Goal: Task Accomplishment & Management: Use online tool/utility

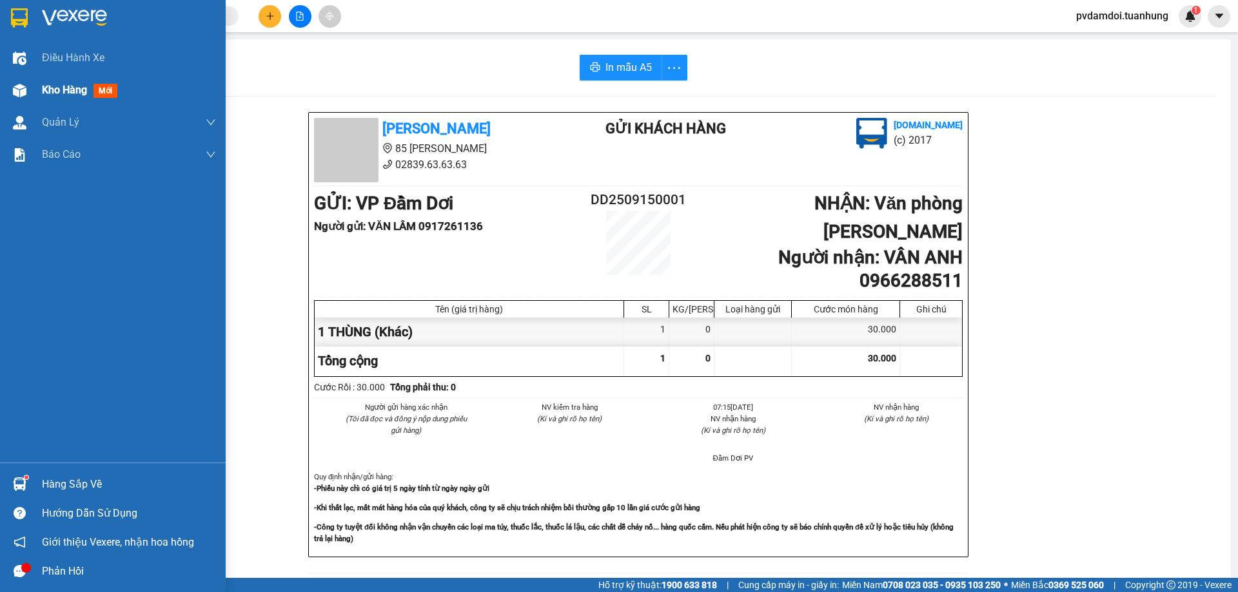
click at [84, 99] on div "Kho hàng mới" at bounding box center [129, 90] width 174 height 32
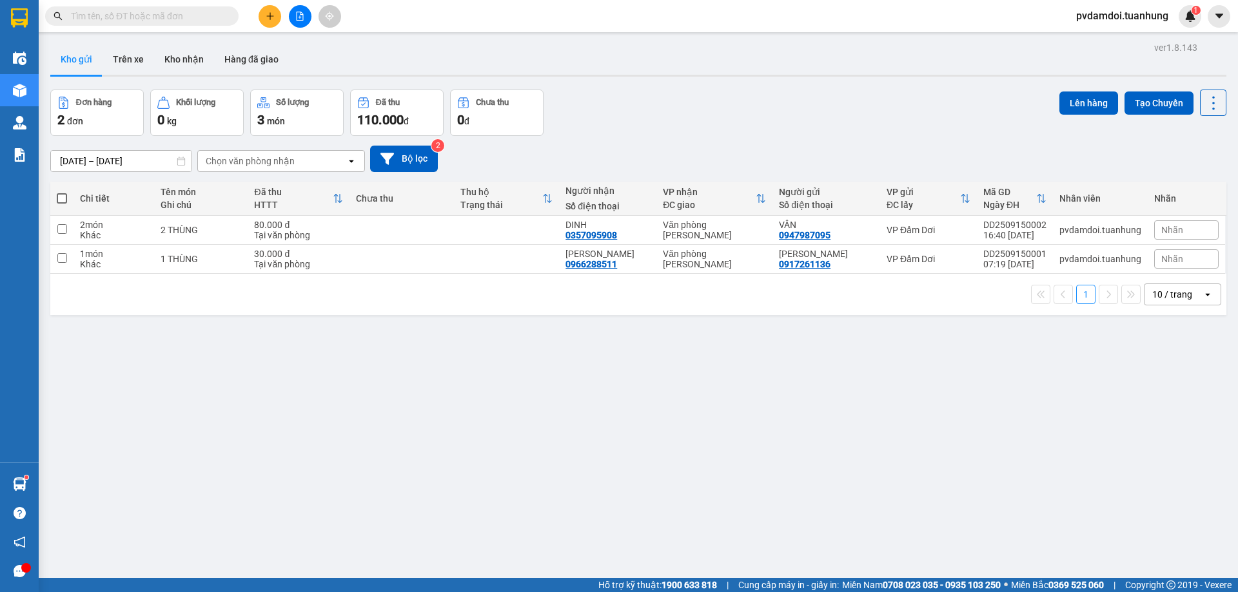
click at [60, 194] on span at bounding box center [62, 198] width 10 height 10
click at [62, 192] on input "checkbox" at bounding box center [62, 192] width 0 height 0
checkbox input "true"
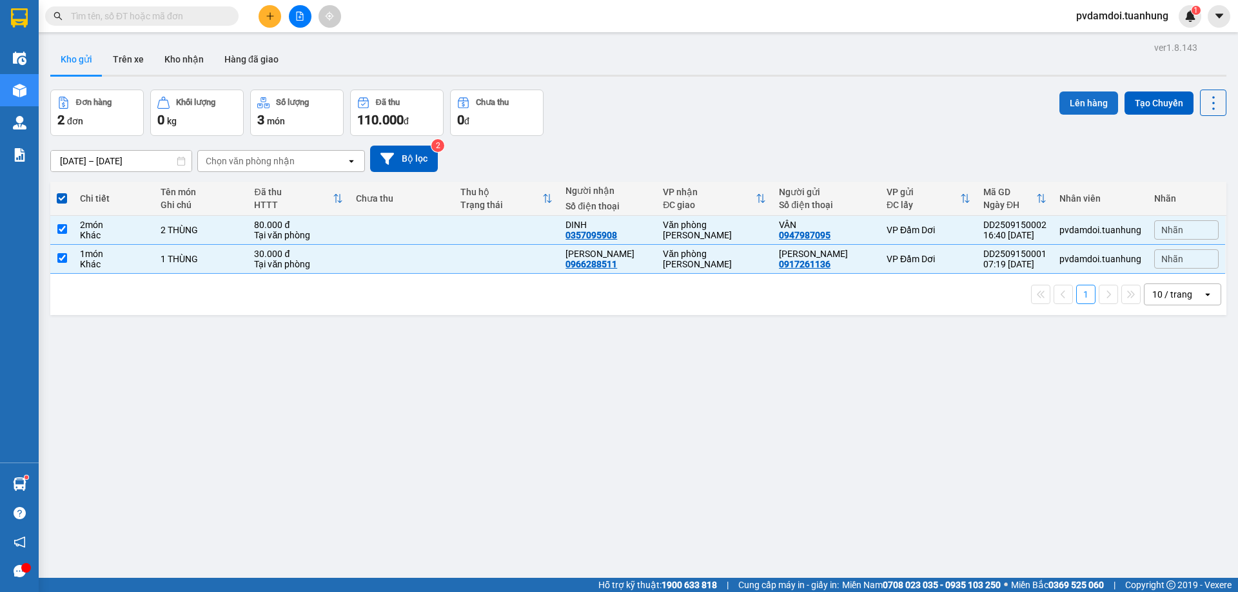
click at [1059, 99] on button "Lên hàng" at bounding box center [1088, 103] width 59 height 23
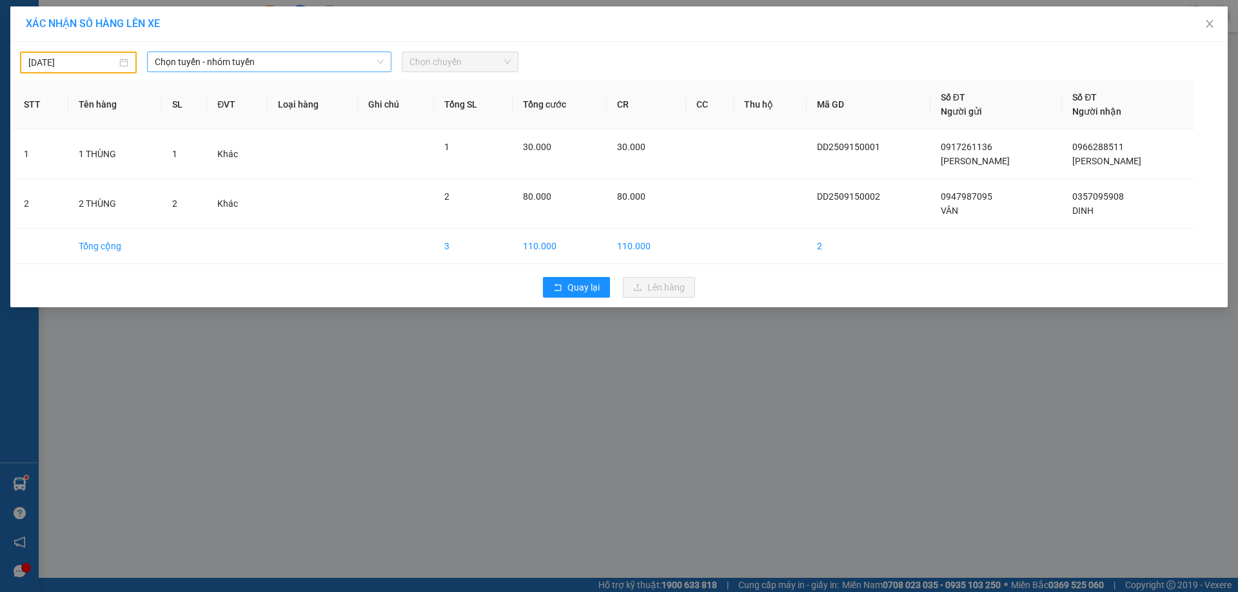
click at [279, 64] on span "Chọn tuyến - nhóm tuyến" at bounding box center [269, 61] width 229 height 19
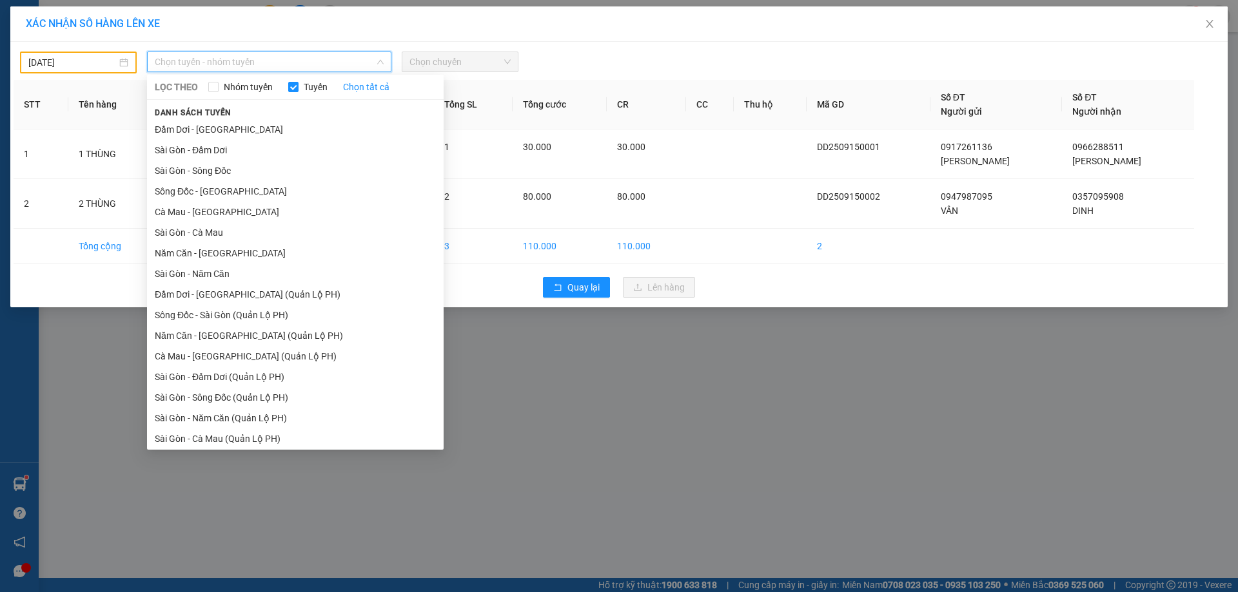
drag, startPoint x: 217, startPoint y: 130, endPoint x: 258, endPoint y: 119, distance: 42.7
click at [218, 128] on li "Đầm Dơi - [GEOGRAPHIC_DATA]" at bounding box center [295, 129] width 296 height 21
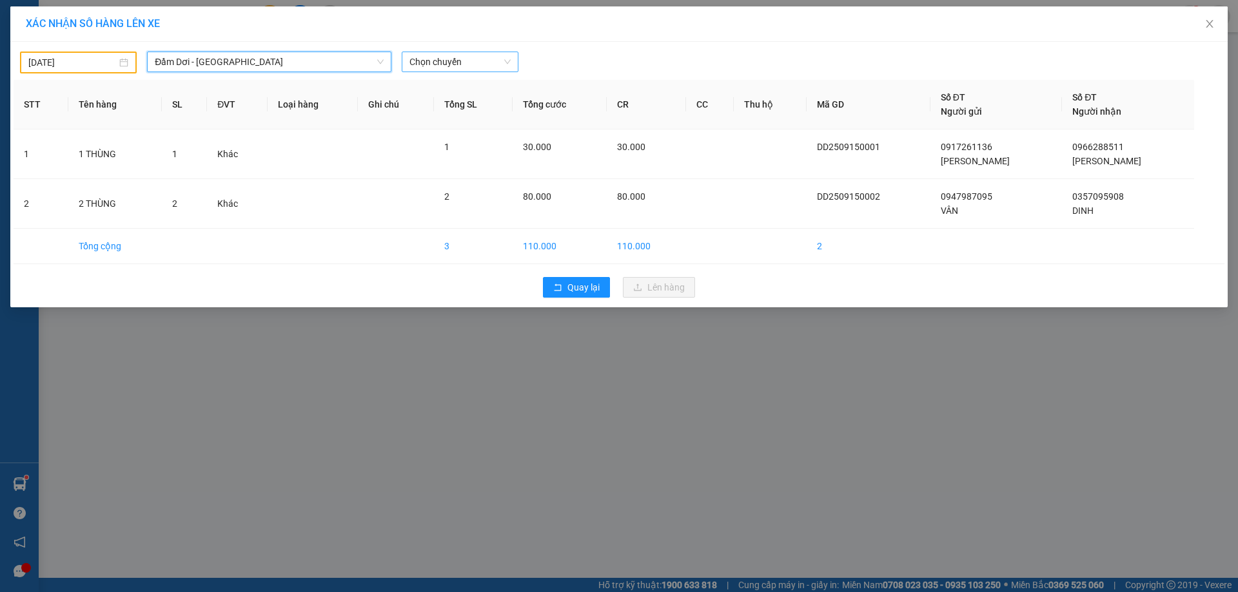
click at [463, 68] on span "Chọn chuyến" at bounding box center [459, 61] width 101 height 19
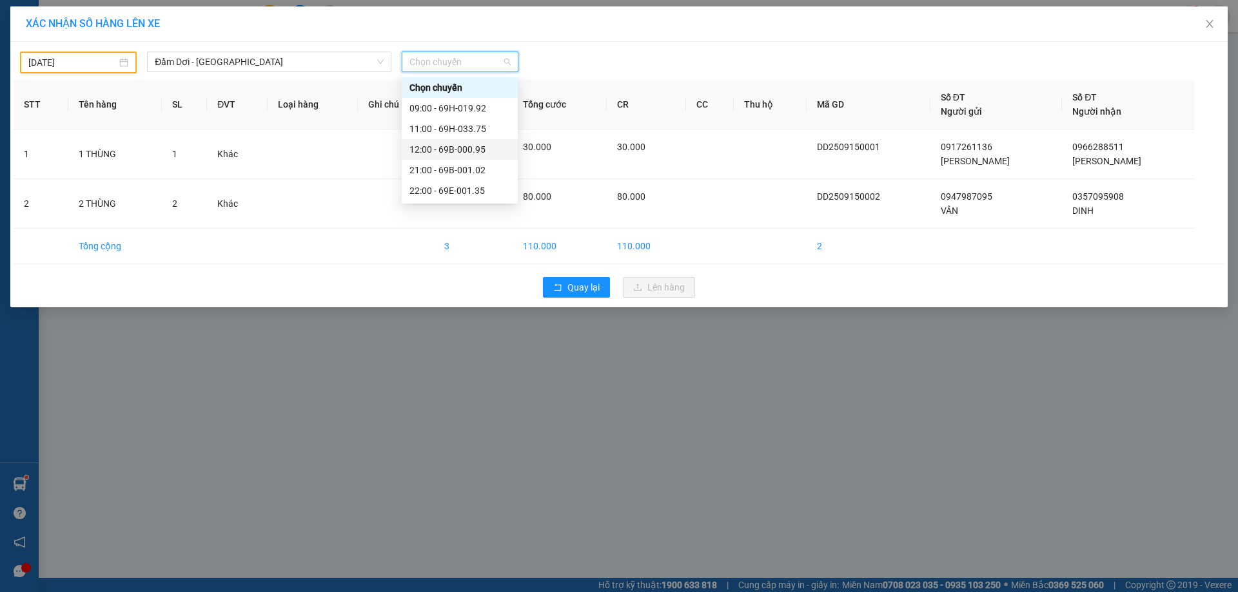
click at [447, 140] on div "12:00 - 69B-000.95" at bounding box center [460, 149] width 116 height 21
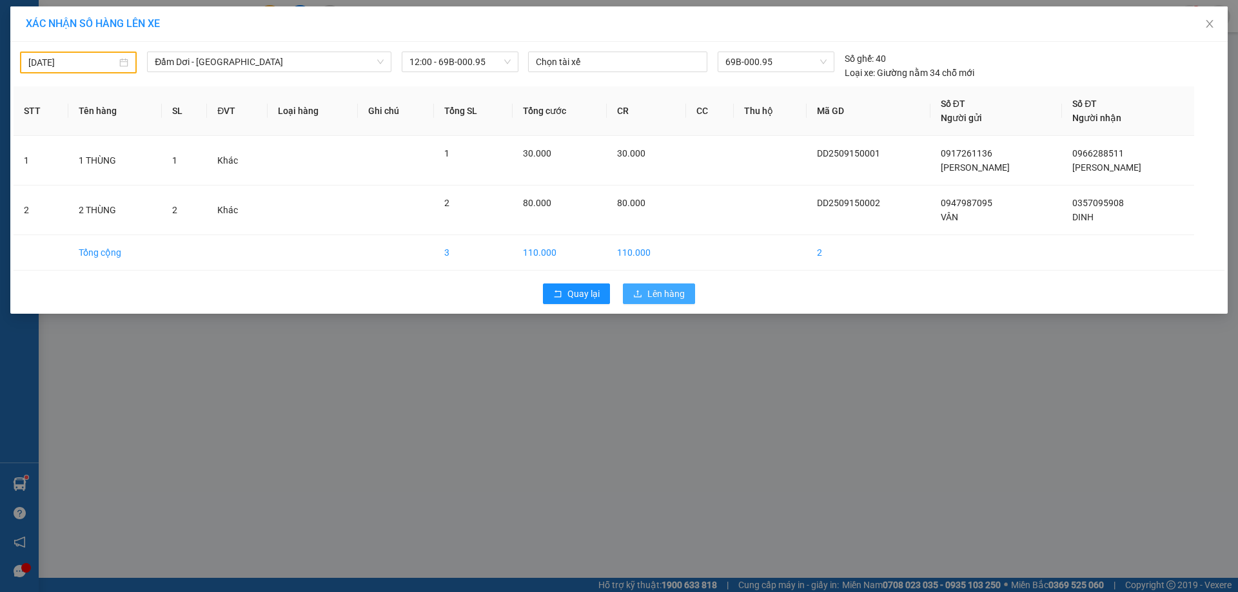
click at [662, 298] on span "Lên hàng" at bounding box center [665, 294] width 37 height 14
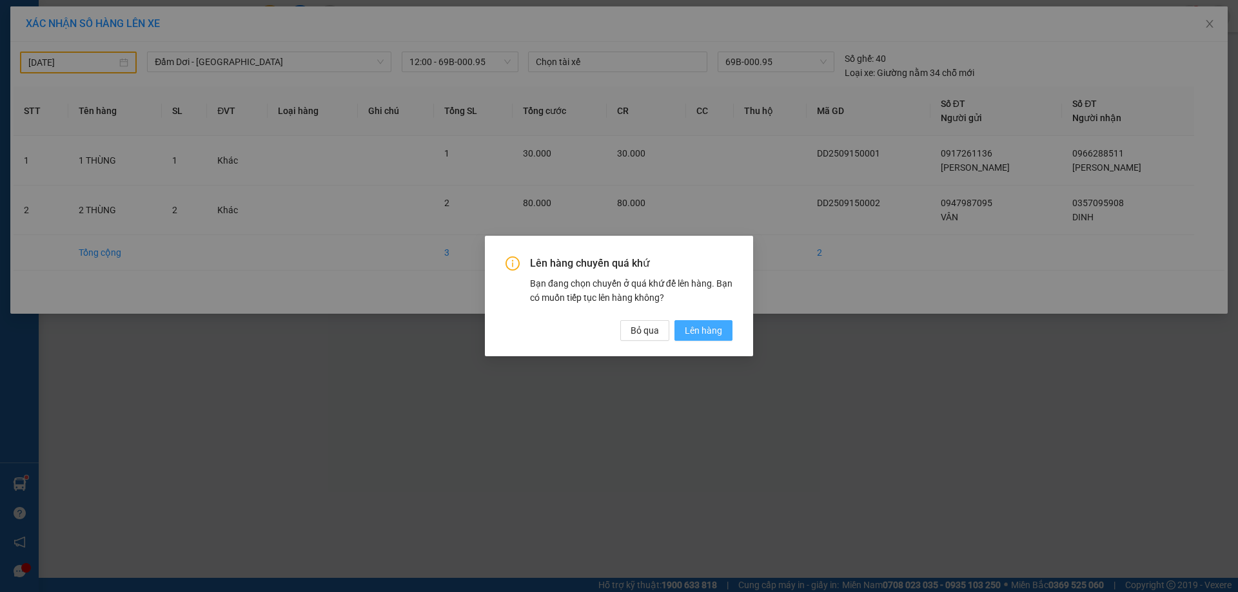
click at [691, 336] on span "Lên hàng" at bounding box center [703, 331] width 37 height 14
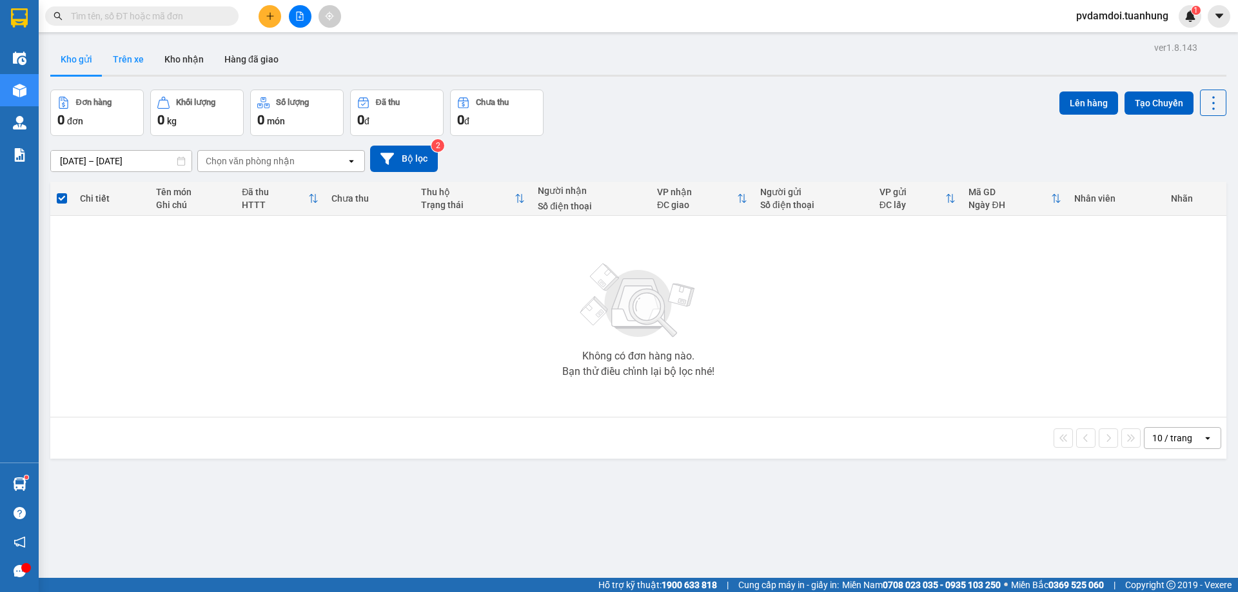
click at [141, 61] on button "Trên xe" at bounding box center [128, 59] width 52 height 31
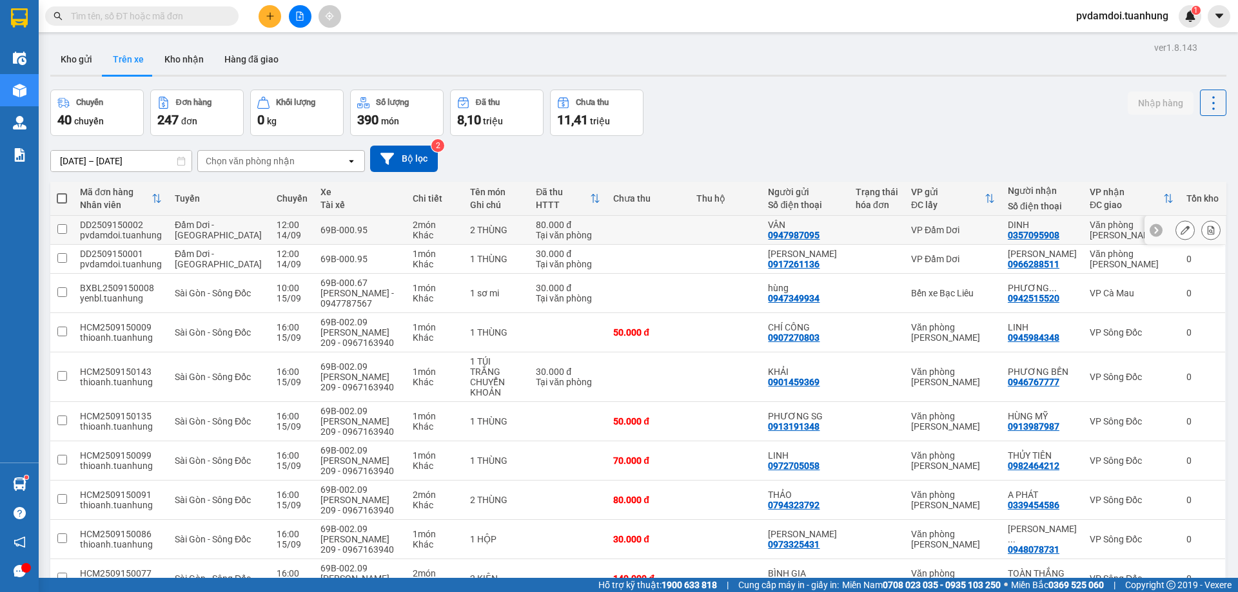
click at [1176, 235] on button at bounding box center [1185, 230] width 18 height 23
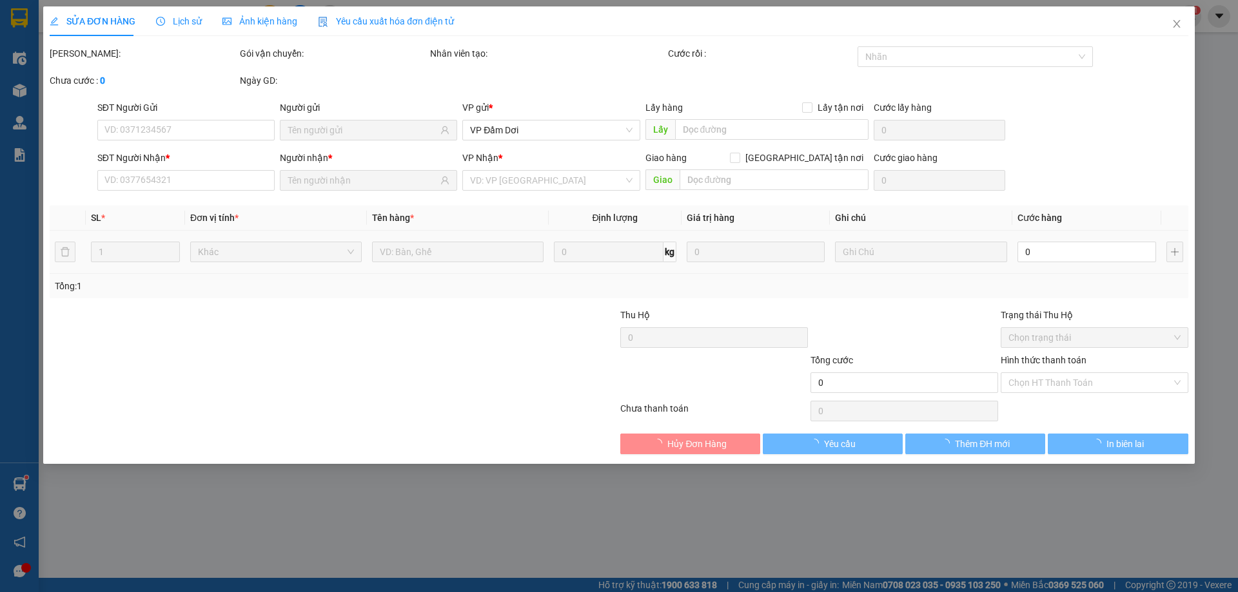
type input "0947987095"
type input "0357095908"
type input "80.000"
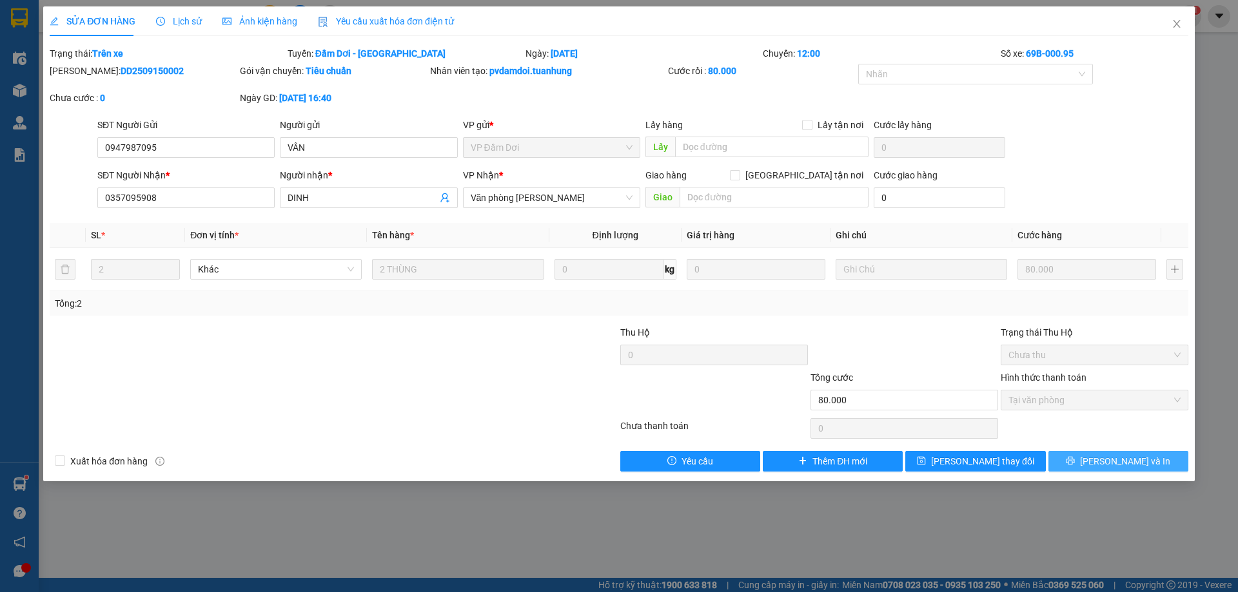
click at [1138, 462] on span "[PERSON_NAME] và In" at bounding box center [1125, 461] width 90 height 14
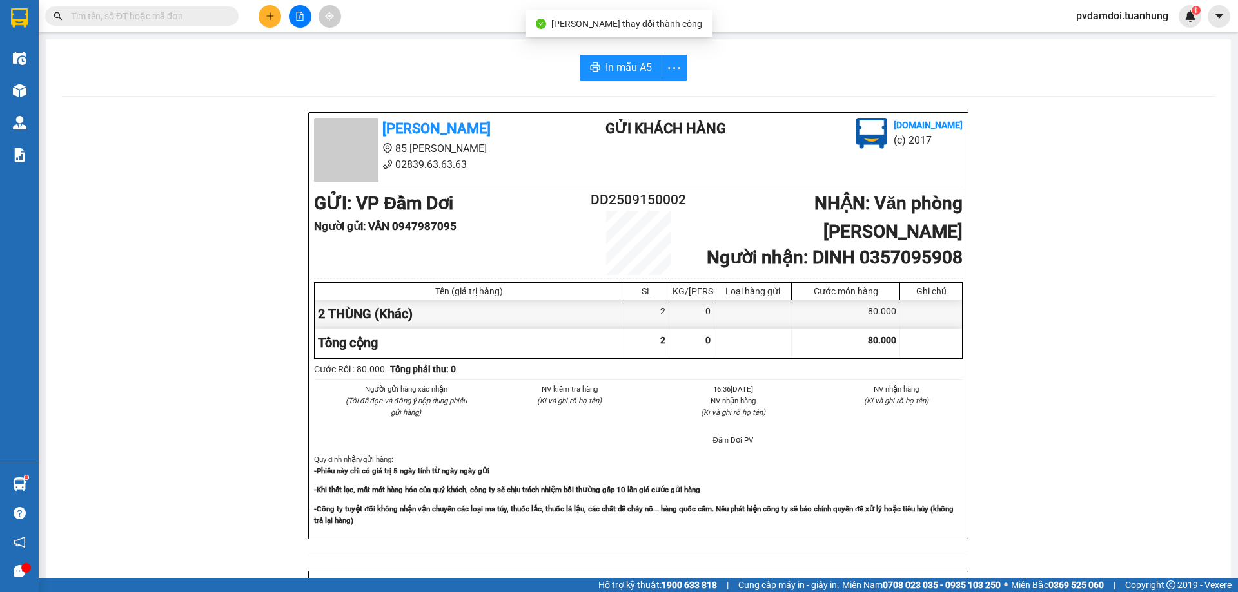
click at [625, 49] on div "In mẫu A5 [PERSON_NAME] 85 [PERSON_NAME] Hoàng 02839.63.63.63 Gửi khách hàng [D…" at bounding box center [638, 541] width 1185 height 1004
click at [620, 61] on span "In mẫu A5" at bounding box center [628, 67] width 46 height 16
click at [605, 67] on span "In mẫu A5" at bounding box center [628, 67] width 46 height 16
